Goal: Information Seeking & Learning: Learn about a topic

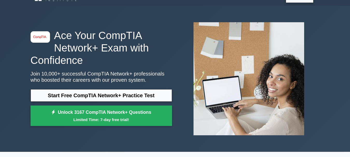
scroll to position [5, 0]
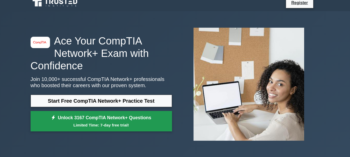
click at [97, 122] on link "Unlock 3167 CompTIA Network+ Questions Limited Time: 7-day free trial!" at bounding box center [101, 121] width 141 height 21
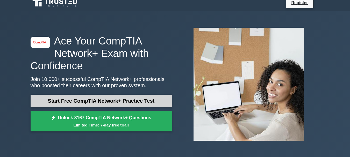
click at [67, 97] on link "Start Free CompTIA Network+ Practice Test" at bounding box center [101, 101] width 141 height 12
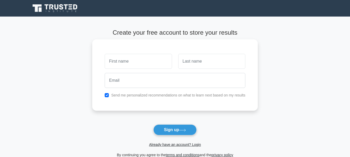
click at [133, 62] on input "text" at bounding box center [138, 61] width 67 height 15
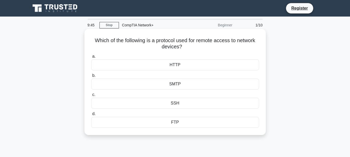
click at [174, 64] on div "HTTP" at bounding box center [175, 65] width 168 height 11
click at [91, 58] on input "a. HTTP" at bounding box center [91, 56] width 0 height 3
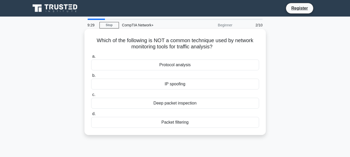
click at [117, 42] on h5 "Which of the following is NOT a common technique used by network monitoring too…" at bounding box center [175, 43] width 169 height 13
click at [175, 65] on div "Protocol analysis" at bounding box center [175, 65] width 168 height 11
click at [91, 58] on input "a. Protocol analysis" at bounding box center [91, 56] width 0 height 3
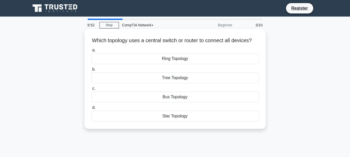
click at [175, 122] on div "Star Topology" at bounding box center [175, 116] width 168 height 11
click at [91, 109] on input "d. Star Topology" at bounding box center [91, 107] width 0 height 3
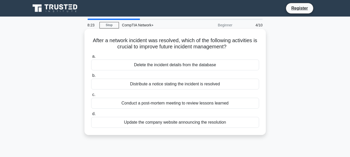
click at [147, 105] on div "Conduct a post-mortem meeting to review lessons learned" at bounding box center [175, 103] width 168 height 11
click at [91, 97] on input "c. Conduct a post-mortem meeting to review lessons learned" at bounding box center [91, 94] width 0 height 3
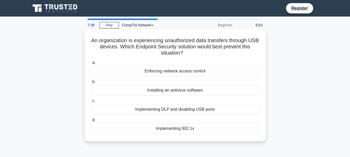
click at [152, 109] on div "Implementing DLP and disabling USB ports" at bounding box center [175, 109] width 168 height 11
click at [91, 103] on input "c. Implementing DLP and disabling USB ports" at bounding box center [91, 100] width 0 height 3
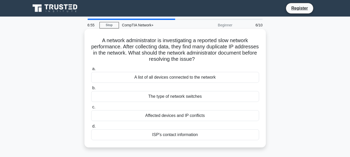
click at [172, 115] on div "Affected devices and IP conflicts" at bounding box center [175, 115] width 168 height 11
click at [91, 109] on input "c. Affected devices and IP conflicts" at bounding box center [91, 107] width 0 height 3
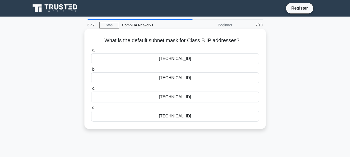
click at [173, 79] on div "255.255.254.0" at bounding box center [175, 77] width 168 height 11
click at [91, 71] on input "b. 255.255.254.0" at bounding box center [91, 69] width 0 height 3
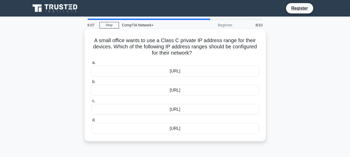
click at [172, 90] on div "192.168.0.0/16" at bounding box center [175, 90] width 168 height 11
click at [91, 84] on input "b. 192.168.0.0/16" at bounding box center [91, 81] width 0 height 3
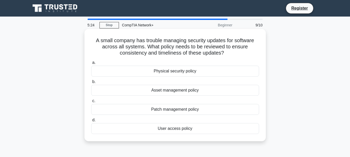
click at [159, 110] on div "Patch management policy" at bounding box center [175, 109] width 168 height 11
click at [91, 103] on input "c. Patch management policy" at bounding box center [91, 100] width 0 height 3
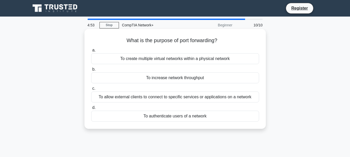
click at [186, 116] on div "To authenticate users of a network" at bounding box center [175, 116] width 168 height 11
click at [91, 109] on input "d. To authenticate users of a network" at bounding box center [91, 107] width 0 height 3
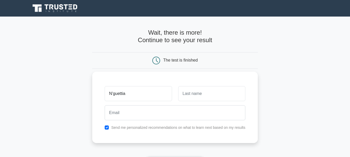
type input "N'guettia"
click at [208, 94] on input "text" at bounding box center [211, 93] width 67 height 15
type input "Jonathan"
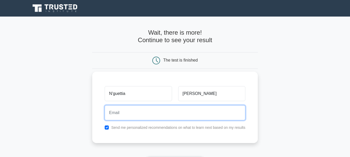
click at [186, 111] on input "email" at bounding box center [175, 112] width 141 height 15
type input "jonathannguettia04@gmail.com"
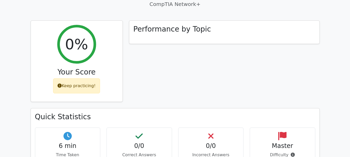
scroll to position [169, 0]
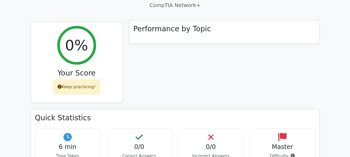
click at [202, 25] on h3 "Performance by Topic" at bounding box center [172, 29] width 78 height 9
click at [183, 21] on div "Performance by Topic" at bounding box center [224, 31] width 190 height 23
